Goal: Task Accomplishment & Management: Complete application form

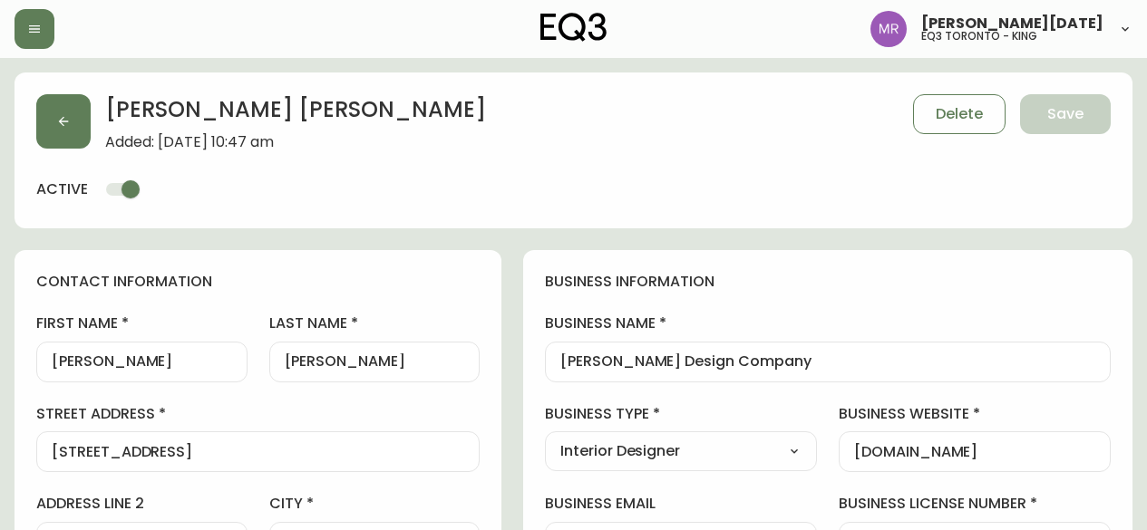
select select "ON"
select select "CA"
select select "CA_EN"
select select "Other"
select select "Interior Designer"
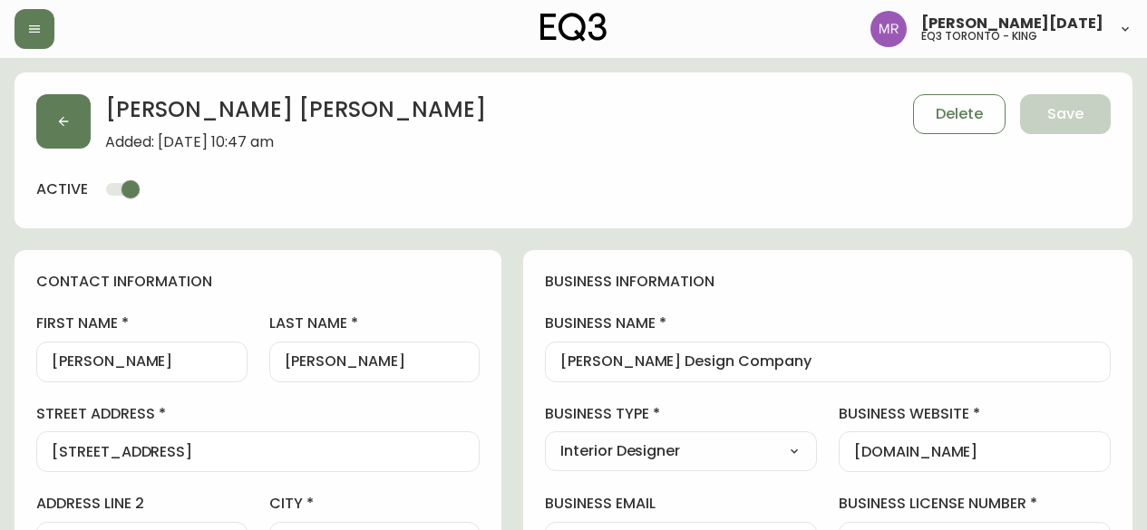
select select "cjw10z96r007p6gs0hn5531do"
select select "false"
click at [64, 142] on button "button" at bounding box center [63, 121] width 54 height 54
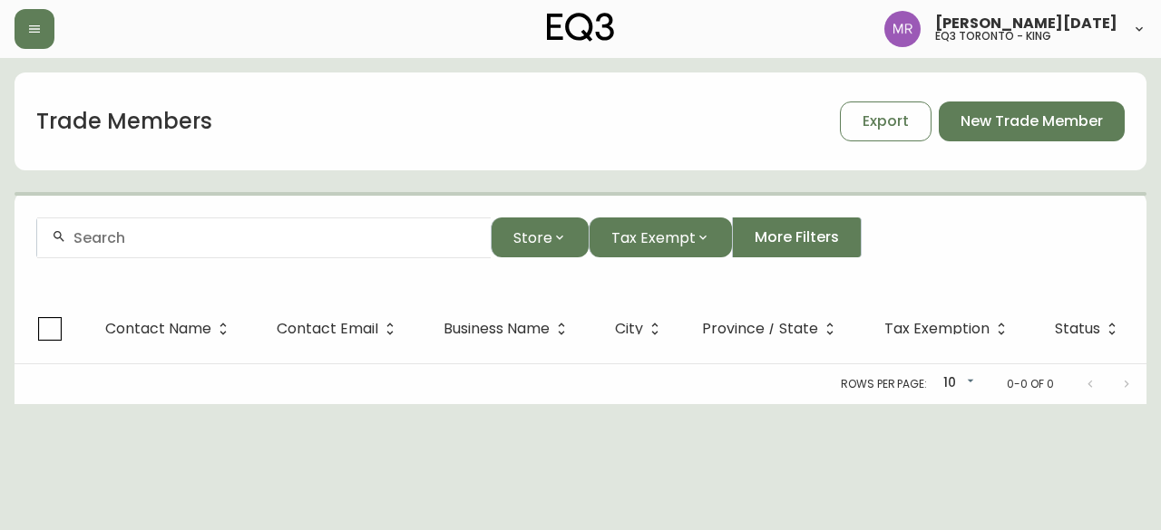
click at [205, 250] on div at bounding box center [263, 238] width 453 height 41
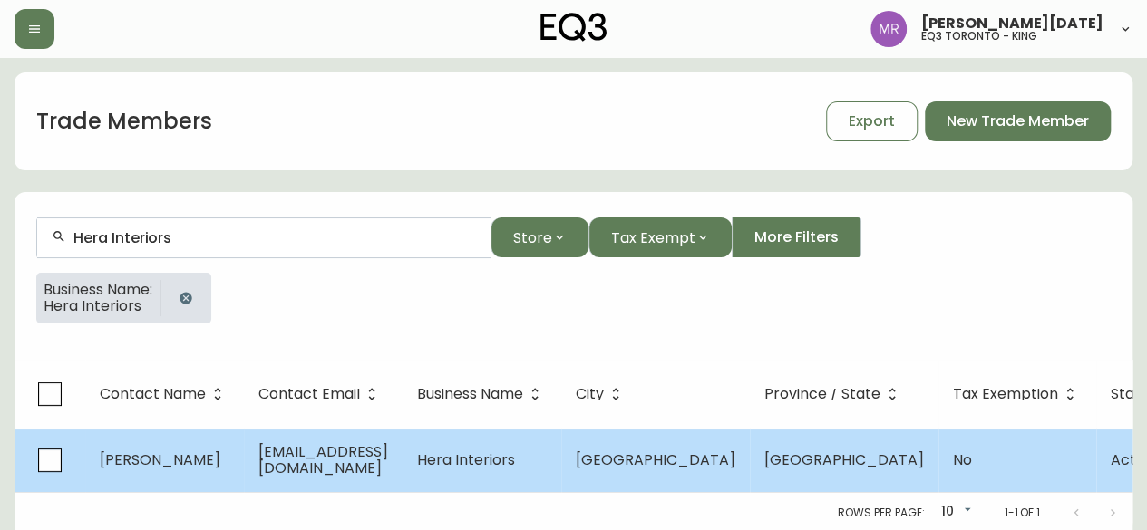
type input "Hera Interiors"
click at [151, 478] on td "[PERSON_NAME]" at bounding box center [164, 460] width 159 height 63
select select "ON"
select select "CA"
select select "CA_EN"
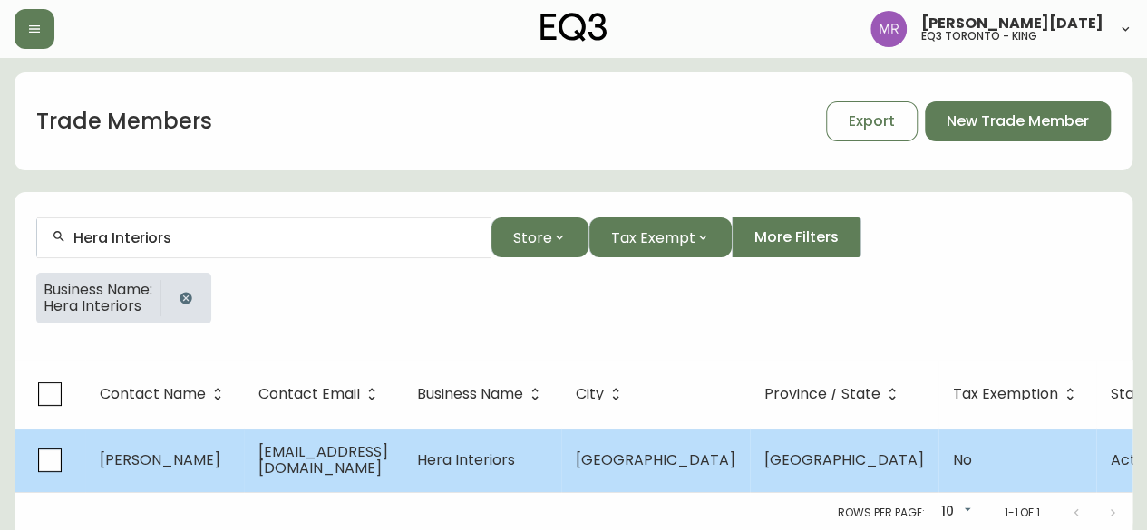
select select "Social Media"
select select "Interior Designer"
select select "false"
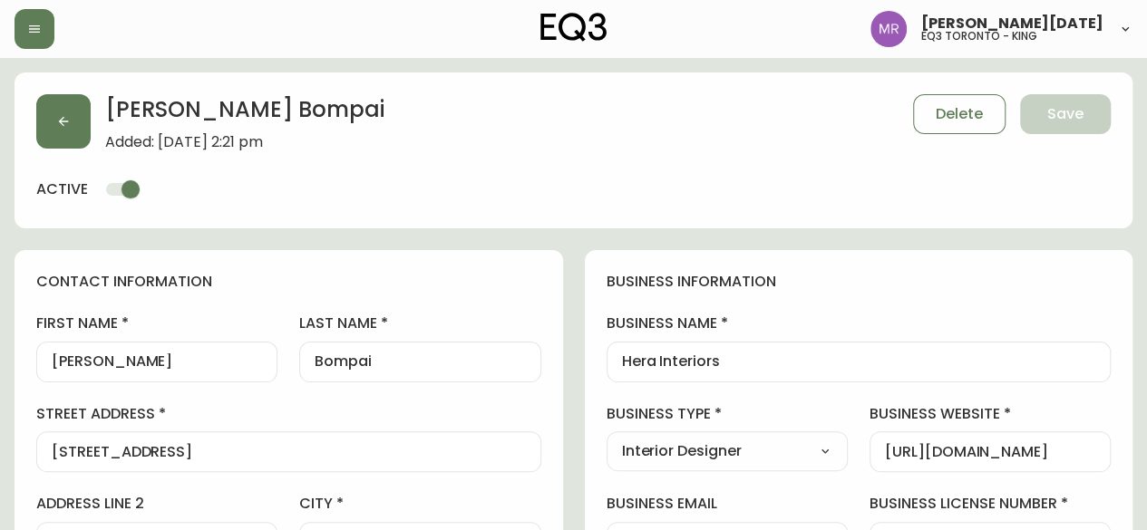
type input "EQ3 [GEOGRAPHIC_DATA] - [PERSON_NAME]"
select select "cjw10z96s008u6gs0ccm7hd19"
